Goal: Transaction & Acquisition: Download file/media

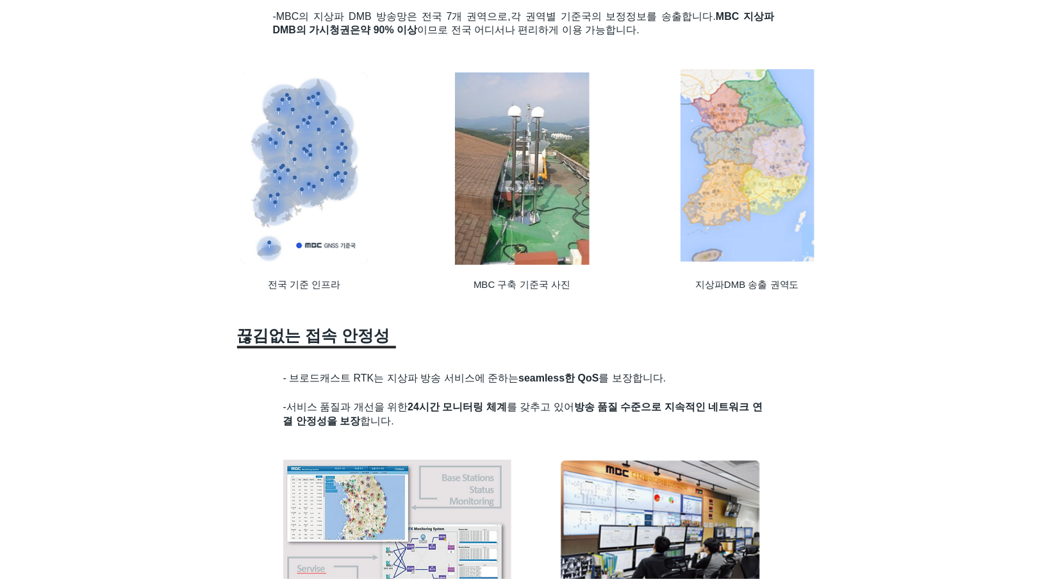
scroll to position [1219, 0]
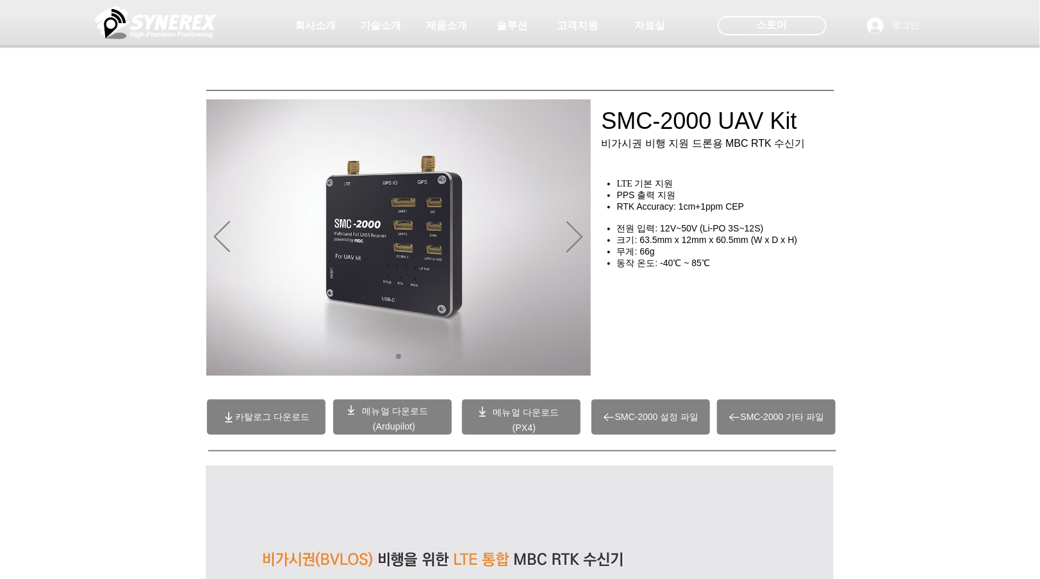
click at [240, 424] on span "카탈로그 다운로드" at bounding box center [266, 416] width 119 height 35
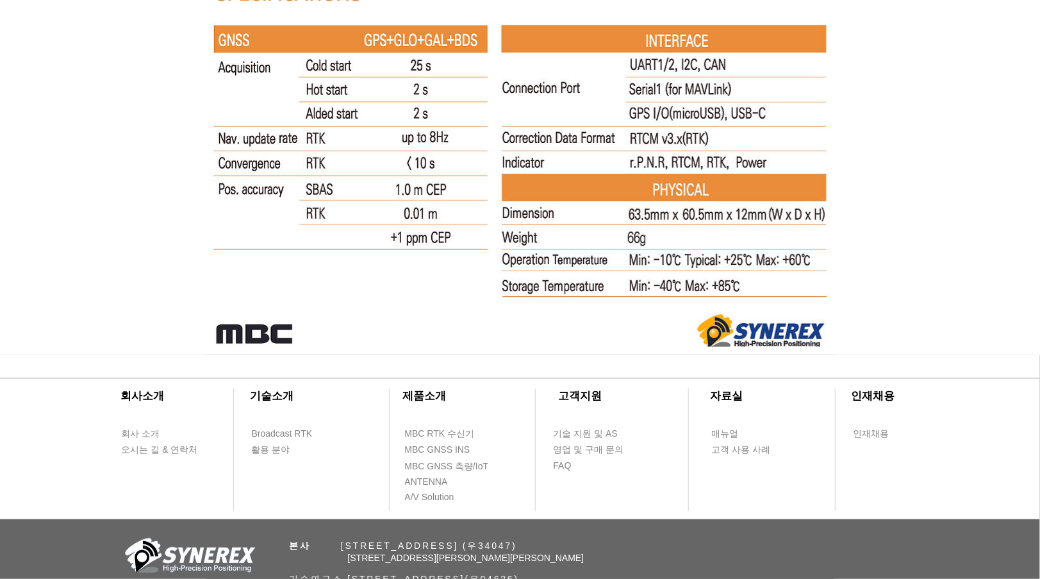
scroll to position [8317, 0]
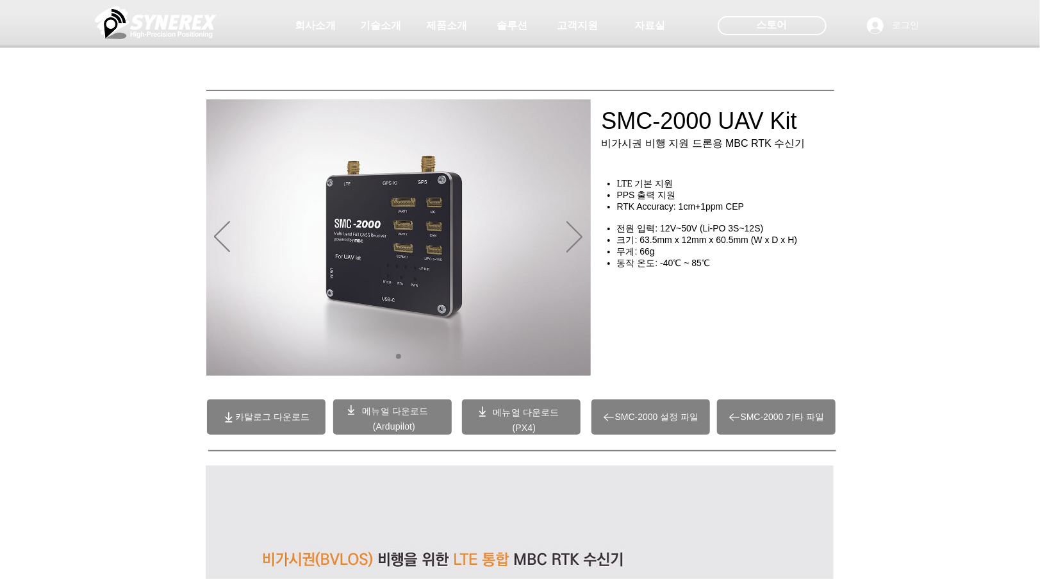
click at [274, 419] on span "카탈로그 다운로드" at bounding box center [272, 418] width 74 height 12
click at [401, 415] on span "메뉴얼 다운로드" at bounding box center [395, 411] width 66 height 10
